Goal: Find specific fact: Find specific fact

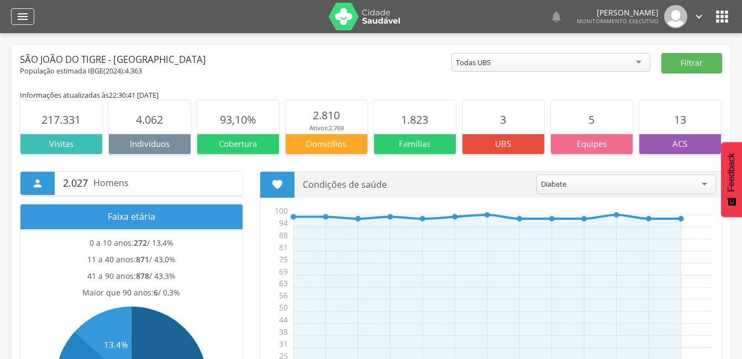
click at [24, 17] on icon "" at bounding box center [22, 16] width 13 height 13
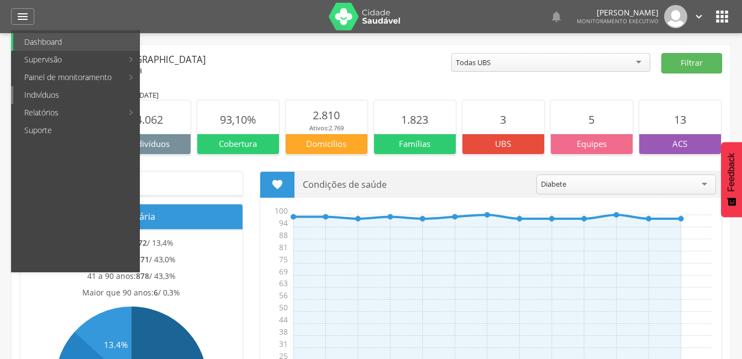
click at [53, 97] on link "Indivíduos" at bounding box center [76, 95] width 126 height 18
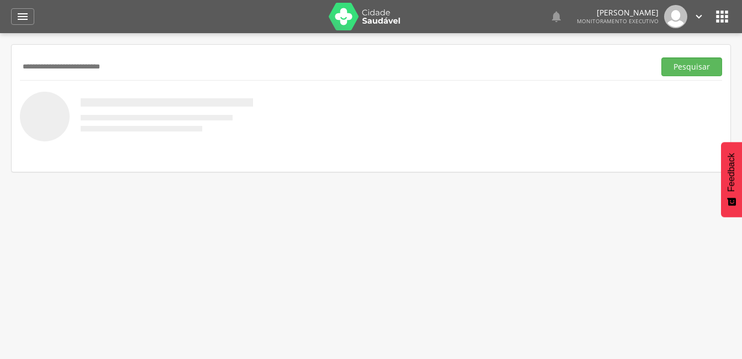
type input "**********"
click at [661, 57] on button "Pesquisar" at bounding box center [691, 66] width 61 height 19
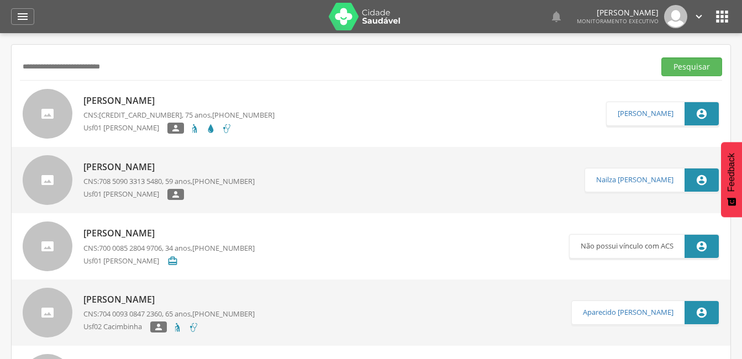
click at [150, 103] on p "[PERSON_NAME]" at bounding box center [178, 100] width 191 height 13
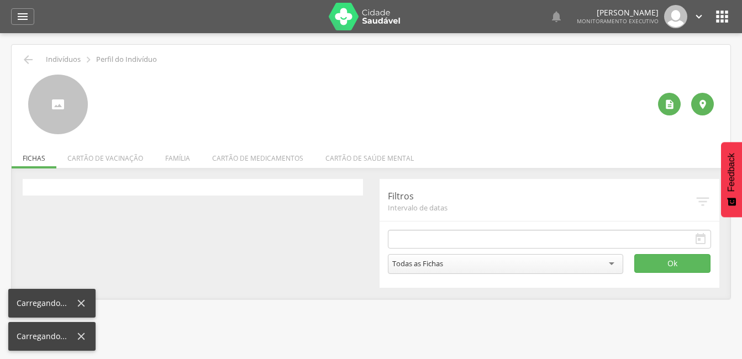
type input "**********"
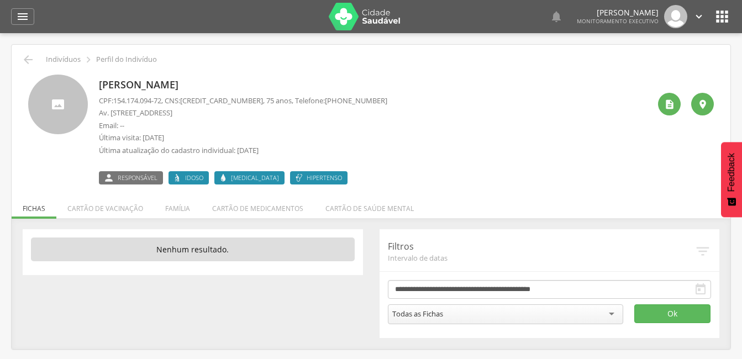
drag, startPoint x: 260, startPoint y: 84, endPoint x: 98, endPoint y: 89, distance: 161.9
click at [98, 89] on div "[PERSON_NAME] CPF: 154.174.094-72 , CNS: [PHONE_NUMBER] , 75 anos, Telefone: [P…" at bounding box center [370, 130] width 685 height 110
copy p "[PERSON_NAME]"
click at [188, 139] on p "Última visita: [DATE]" at bounding box center [243, 138] width 288 height 10
click at [674, 105] on icon "" at bounding box center [669, 104] width 11 height 11
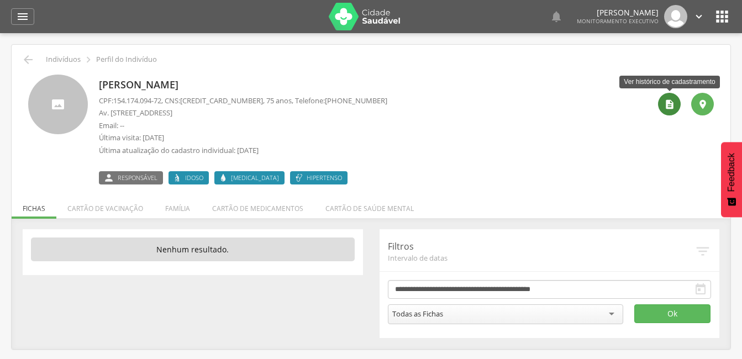
click at [665, 104] on icon "" at bounding box center [669, 104] width 11 height 11
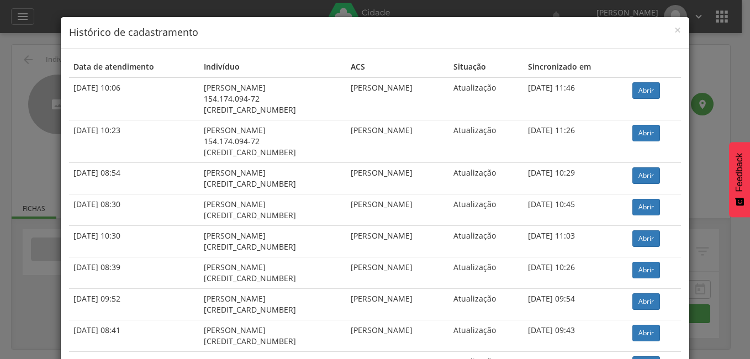
click at [704, 74] on div "× Histórico de cadastramento Data de atendimento Indivíduo ACS Situação Sincron…" at bounding box center [375, 179] width 750 height 359
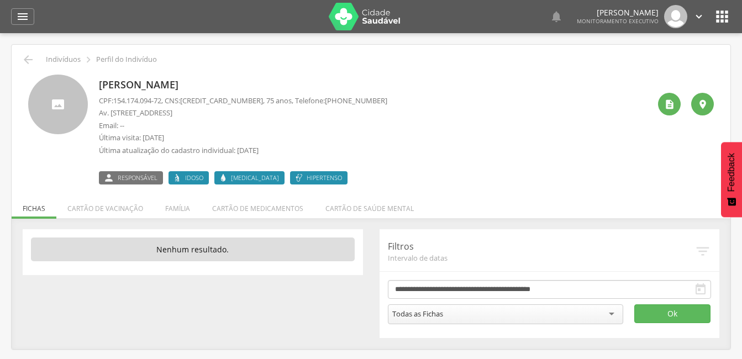
click at [156, 85] on p "[PERSON_NAME]" at bounding box center [243, 85] width 288 height 14
click at [58, 101] on div at bounding box center [58, 105] width 60 height 60
click at [391, 207] on li "Cartão de saúde mental" at bounding box center [369, 206] width 110 height 26
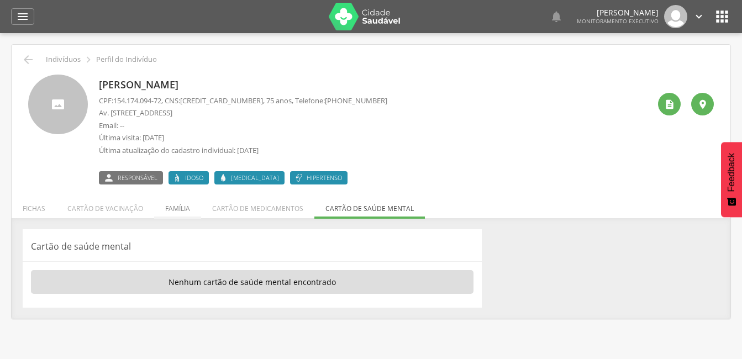
click at [175, 209] on li "Família" at bounding box center [177, 206] width 47 height 26
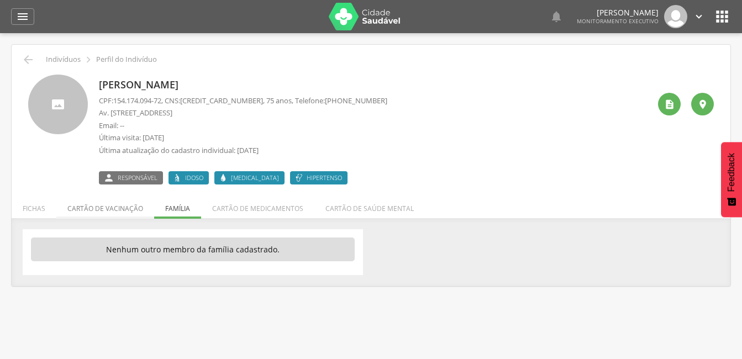
click at [108, 203] on li "Cartão de vacinação" at bounding box center [105, 206] width 98 height 26
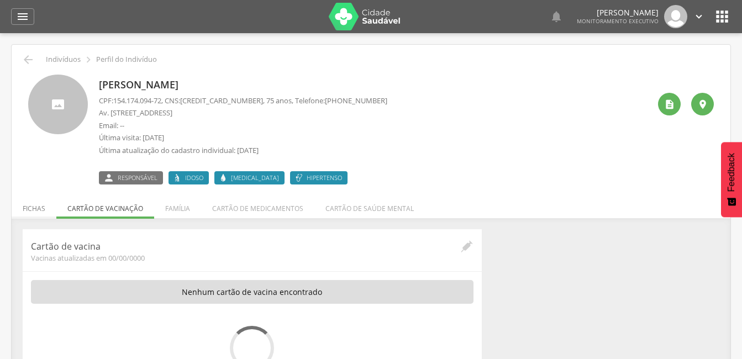
click at [36, 207] on li "Fichas" at bounding box center [34, 206] width 45 height 26
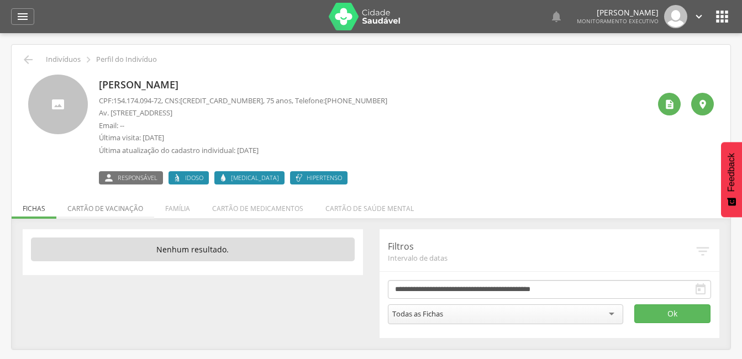
click at [107, 209] on li "Cartão de vacinação" at bounding box center [105, 206] width 98 height 26
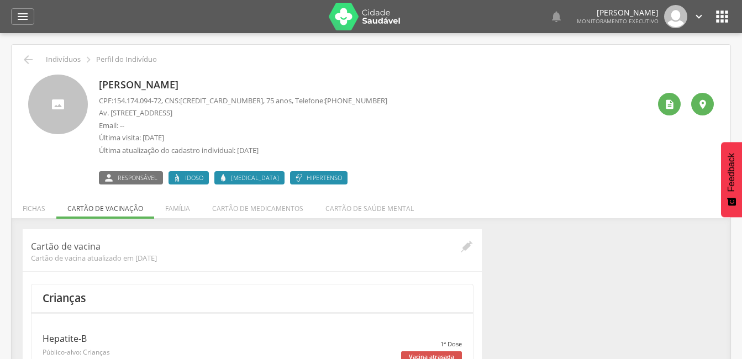
click at [390, 135] on div "[PERSON_NAME] CPF: 154.174.094-72 , CNS: [PHONE_NUMBER] , 75 anos, Telefone: [P…" at bounding box center [374, 130] width 551 height 110
click at [189, 149] on p "Última atualização do cadastro individual: [DATE]" at bounding box center [243, 150] width 288 height 10
click at [80, 109] on div at bounding box center [58, 105] width 60 height 60
click at [25, 59] on icon "" at bounding box center [28, 59] width 13 height 13
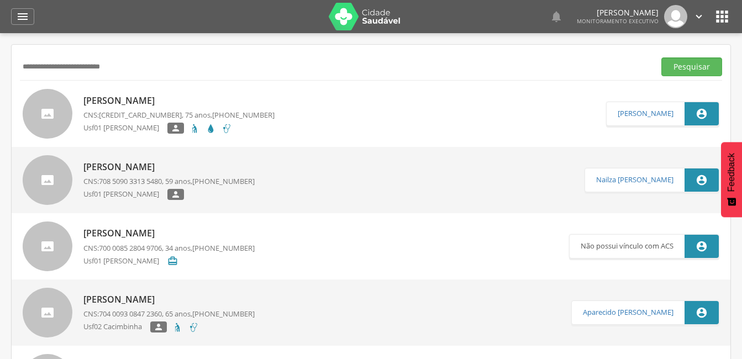
click at [127, 101] on p "[PERSON_NAME]" at bounding box center [178, 100] width 191 height 13
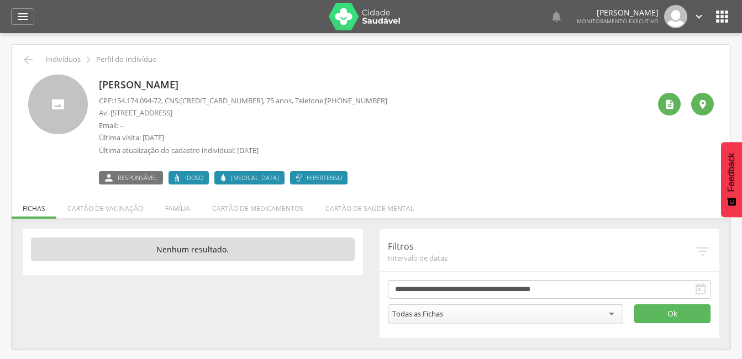
scroll to position [33, 0]
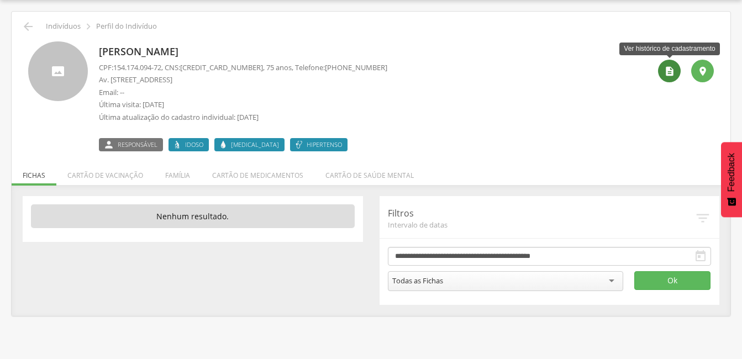
click at [666, 77] on div "" at bounding box center [669, 71] width 23 height 23
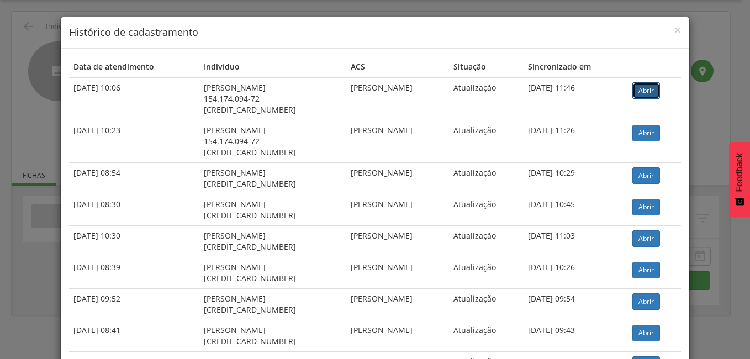
click at [636, 93] on link "Abrir" at bounding box center [646, 90] width 28 height 17
click at [675, 32] on span "×" at bounding box center [677, 29] width 7 height 15
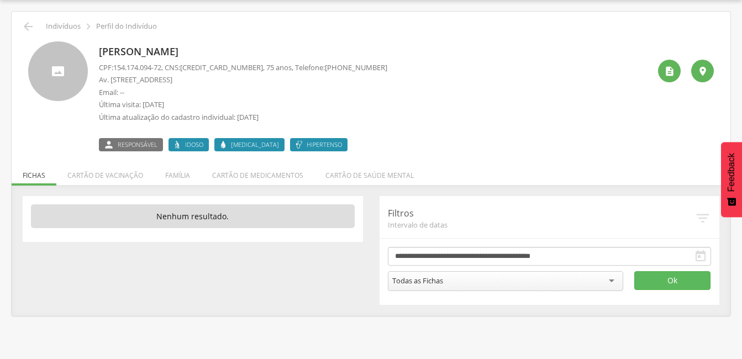
drag, startPoint x: 201, startPoint y: 78, endPoint x: 94, endPoint y: 75, distance: 107.2
click at [94, 75] on div "[PERSON_NAME] CPF: 154.174.094-72 , CNS: [PHONE_NUMBER] , 75 anos, Telefone: [P…" at bounding box center [370, 96] width 685 height 110
copy p "Av. Lafaiete Costa Ventura, 121"
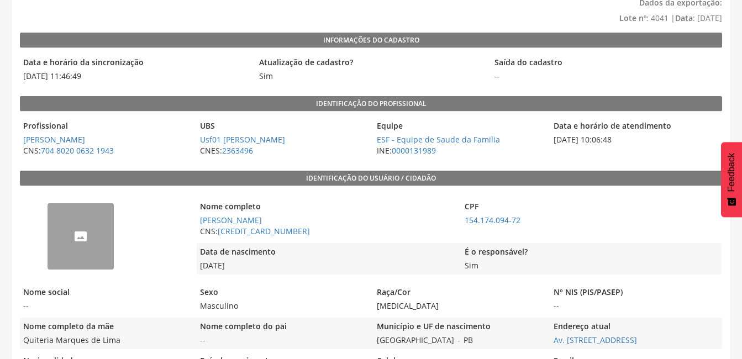
scroll to position [101, 0]
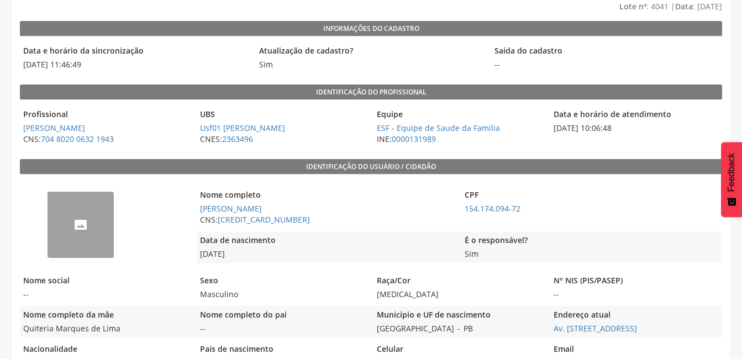
drag, startPoint x: 250, startPoint y: 252, endPoint x: 195, endPoint y: 251, distance: 54.1
click at [195, 251] on div "-- Nome completo Severino Ferreira de Freitas CNS: 104 3491 4263 0009 CPF 154.1…" at bounding box center [371, 224] width 702 height 89
copy div "Data de nascimento 12/02/1950"
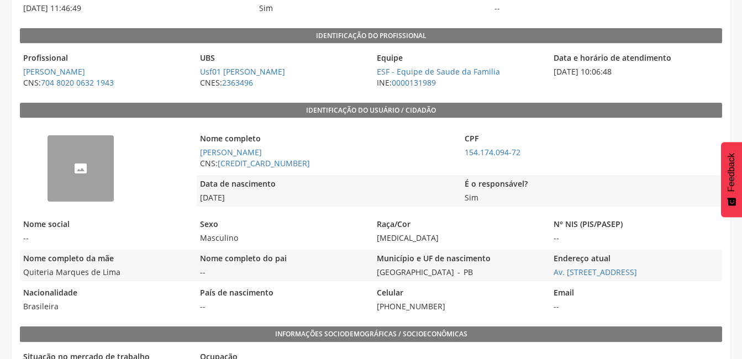
scroll to position [157, 0]
drag, startPoint x: 536, startPoint y: 150, endPoint x: 462, endPoint y: 157, distance: 73.8
click at [462, 157] on span "154.174.094-72" at bounding box center [590, 151] width 259 height 11
copy link "154.174.094-72"
drag, startPoint x: 300, startPoint y: 163, endPoint x: 219, endPoint y: 161, distance: 81.2
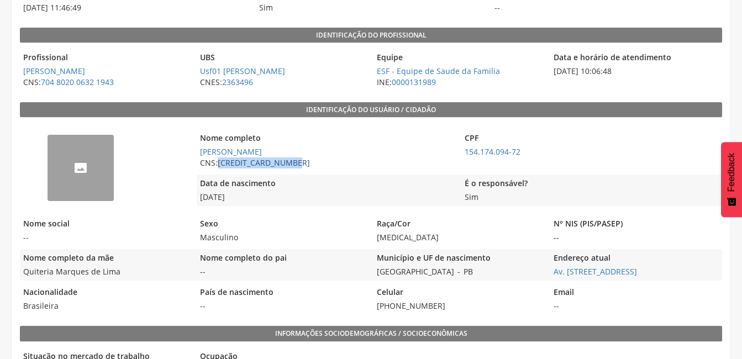
click at [219, 161] on span "CNS: 104 3491 4263 0009" at bounding box center [326, 162] width 259 height 11
copy link "[CREDIT_CARD_NUMBER]"
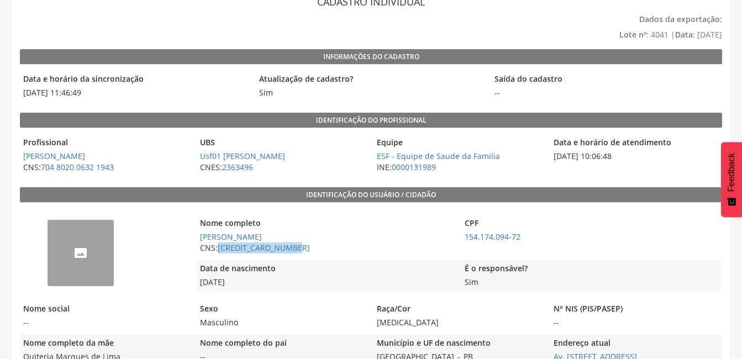
scroll to position [0, 0]
